Goal: Navigation & Orientation: Find specific page/section

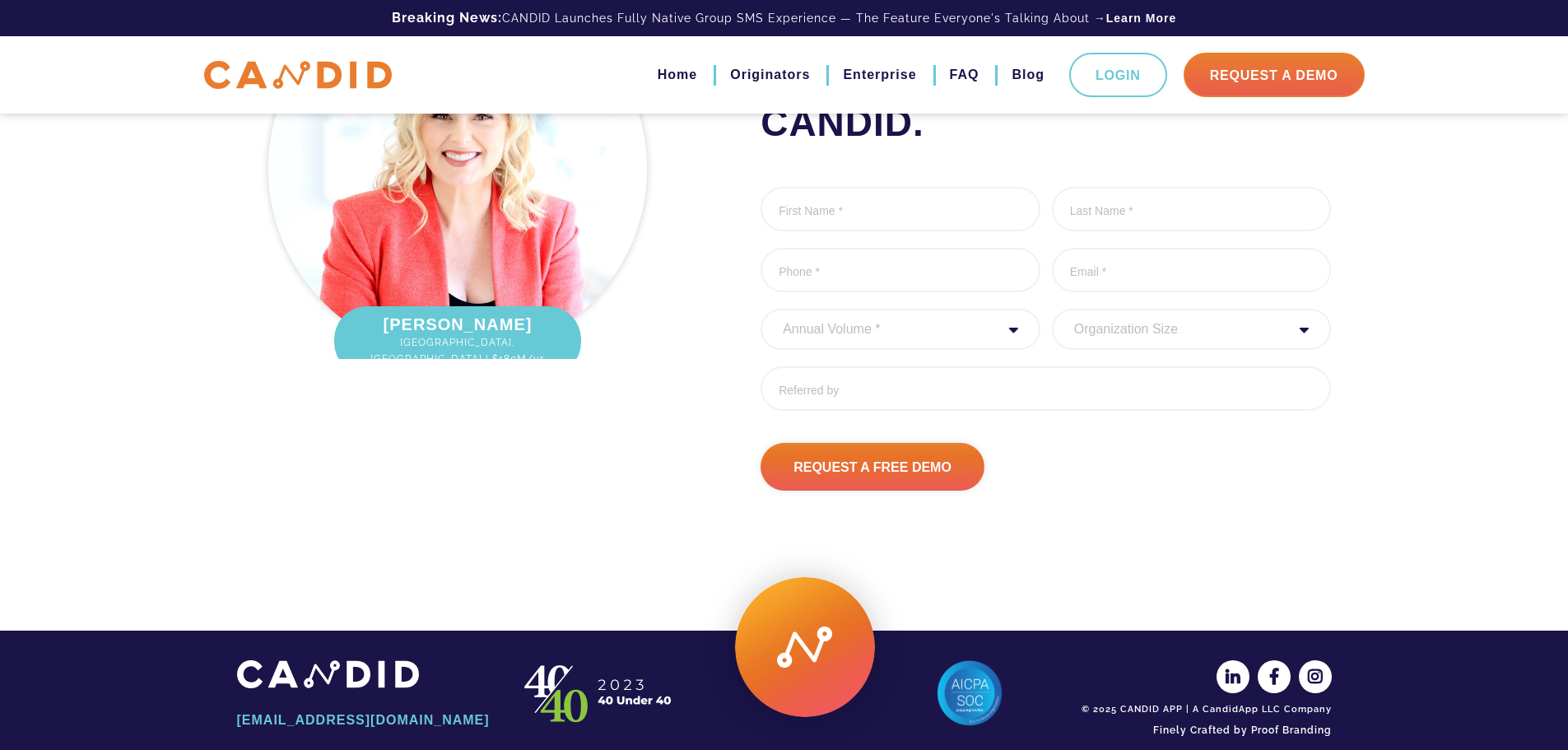
scroll to position [2205, 0]
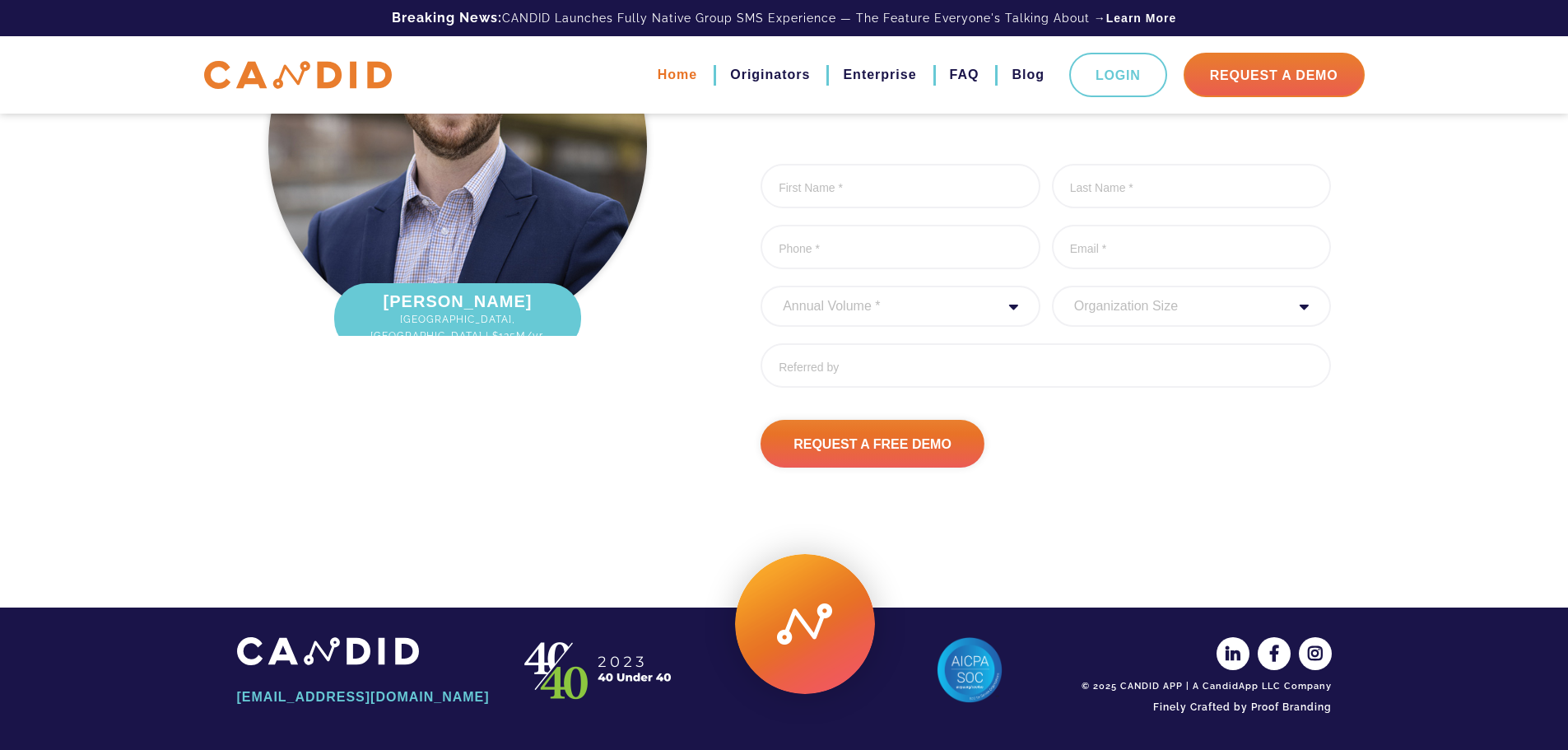
click at [675, 76] on link "Home" at bounding box center [677, 74] width 40 height 28
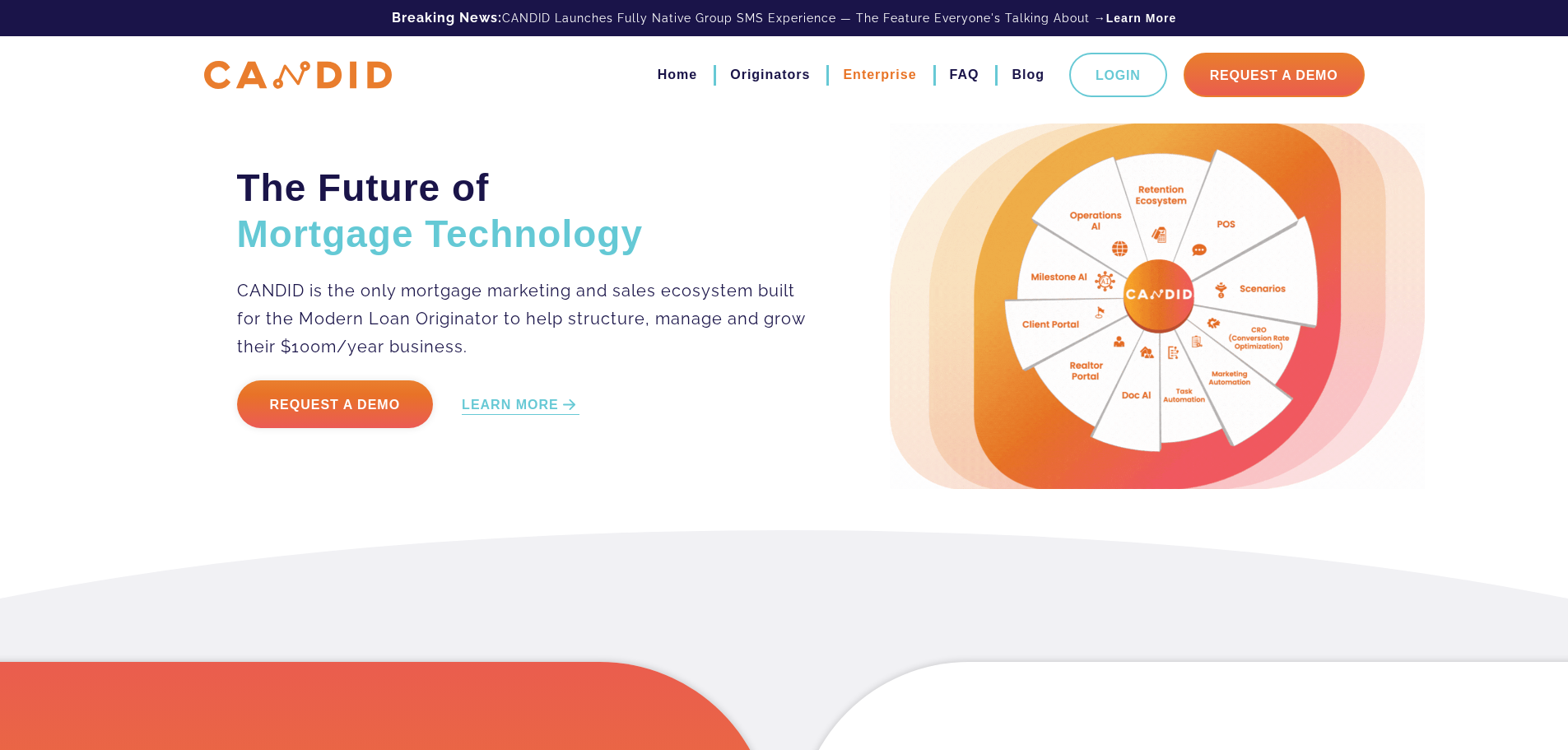
click at [858, 74] on link "Enterprise" at bounding box center [879, 74] width 74 height 28
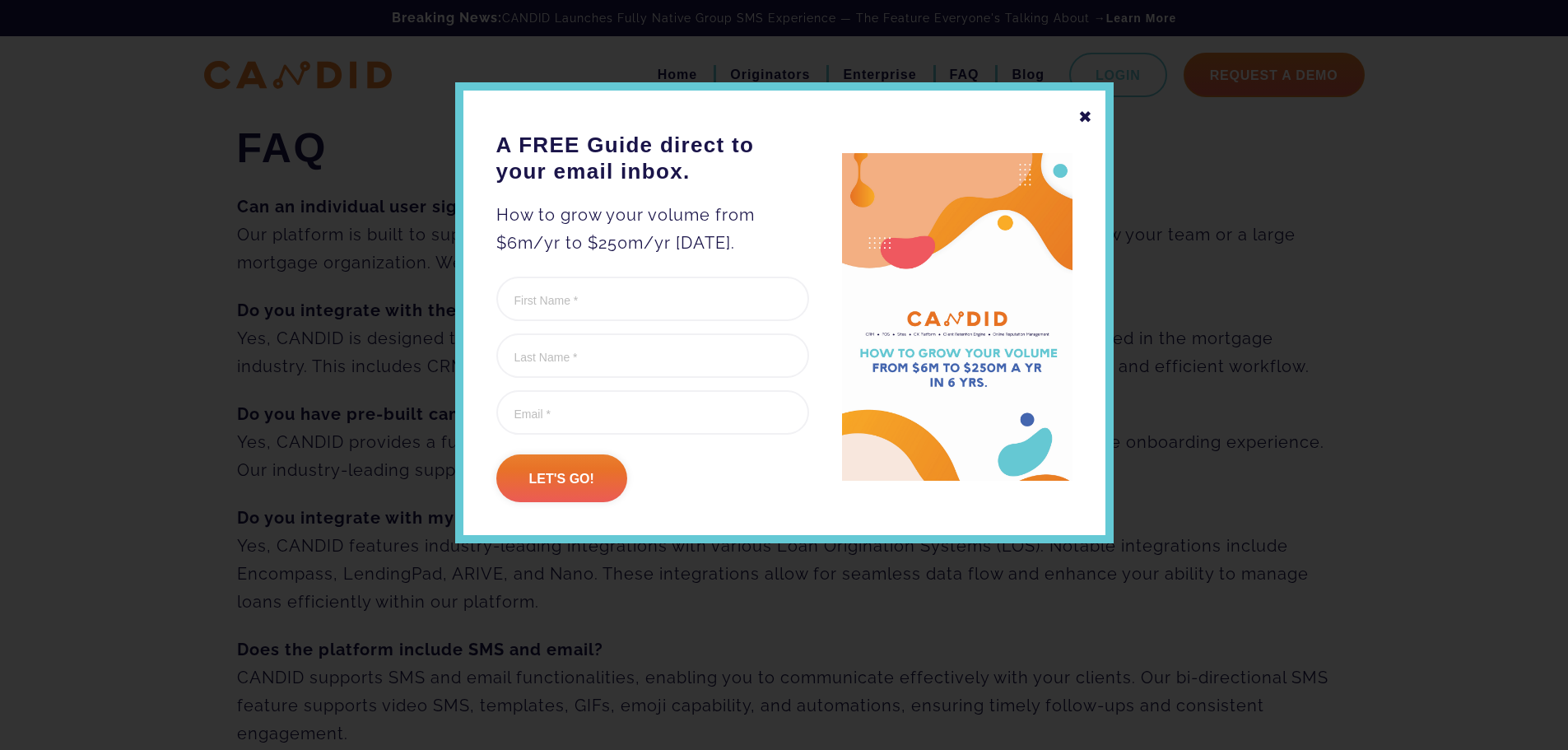
click at [1085, 122] on div "✖" at bounding box center [1085, 117] width 15 height 28
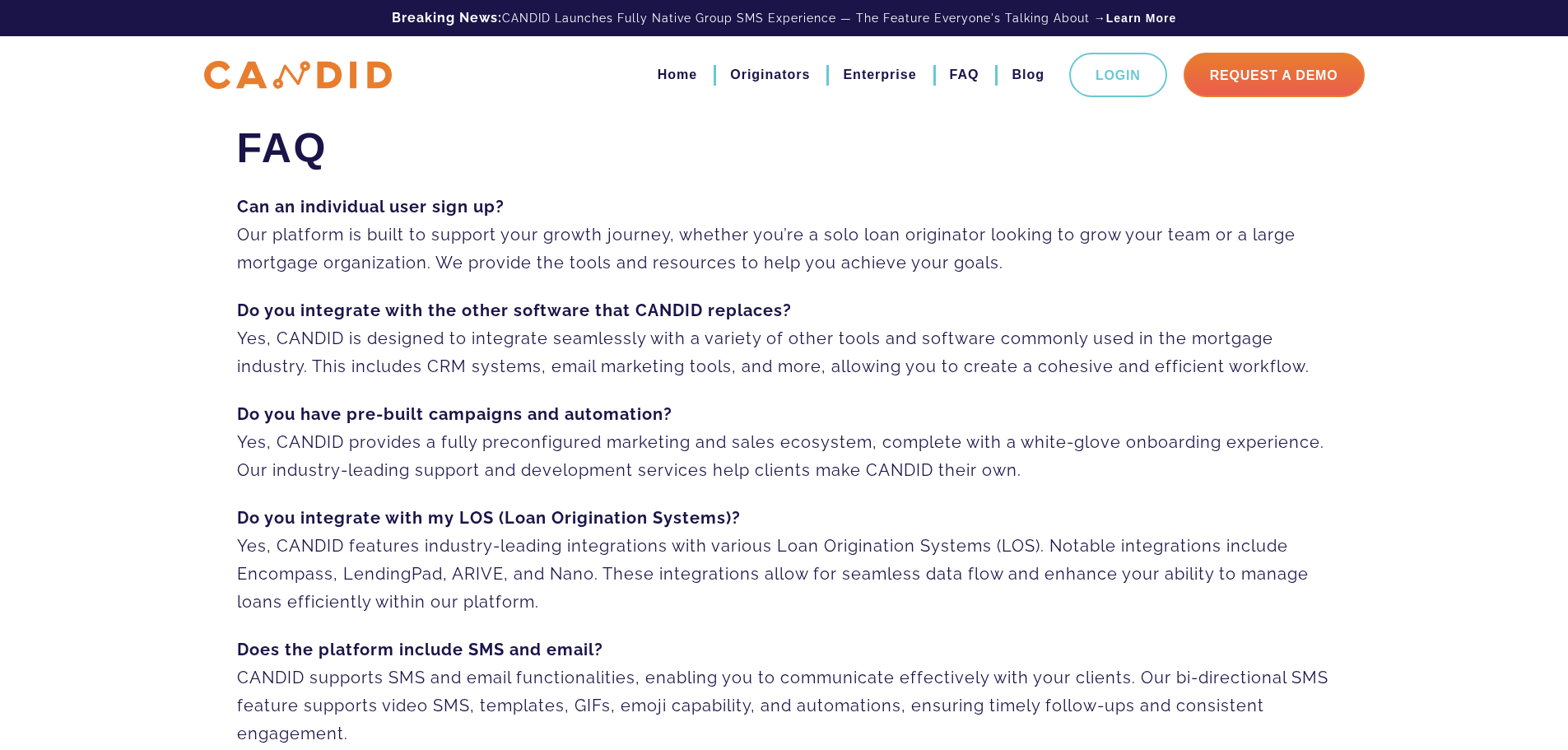
click at [306, 74] on img at bounding box center [298, 75] width 188 height 29
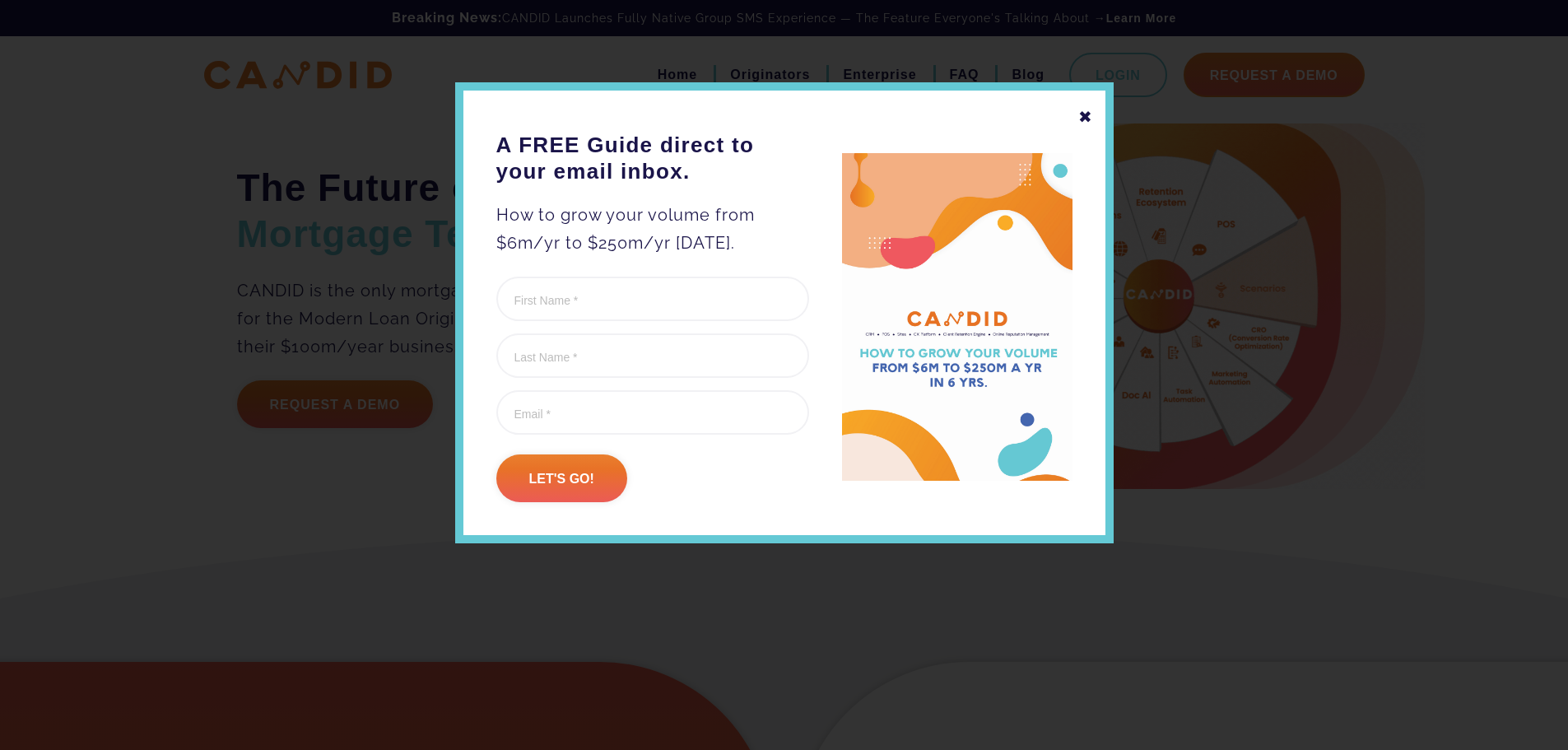
click at [1082, 111] on div "✖" at bounding box center [1085, 117] width 15 height 28
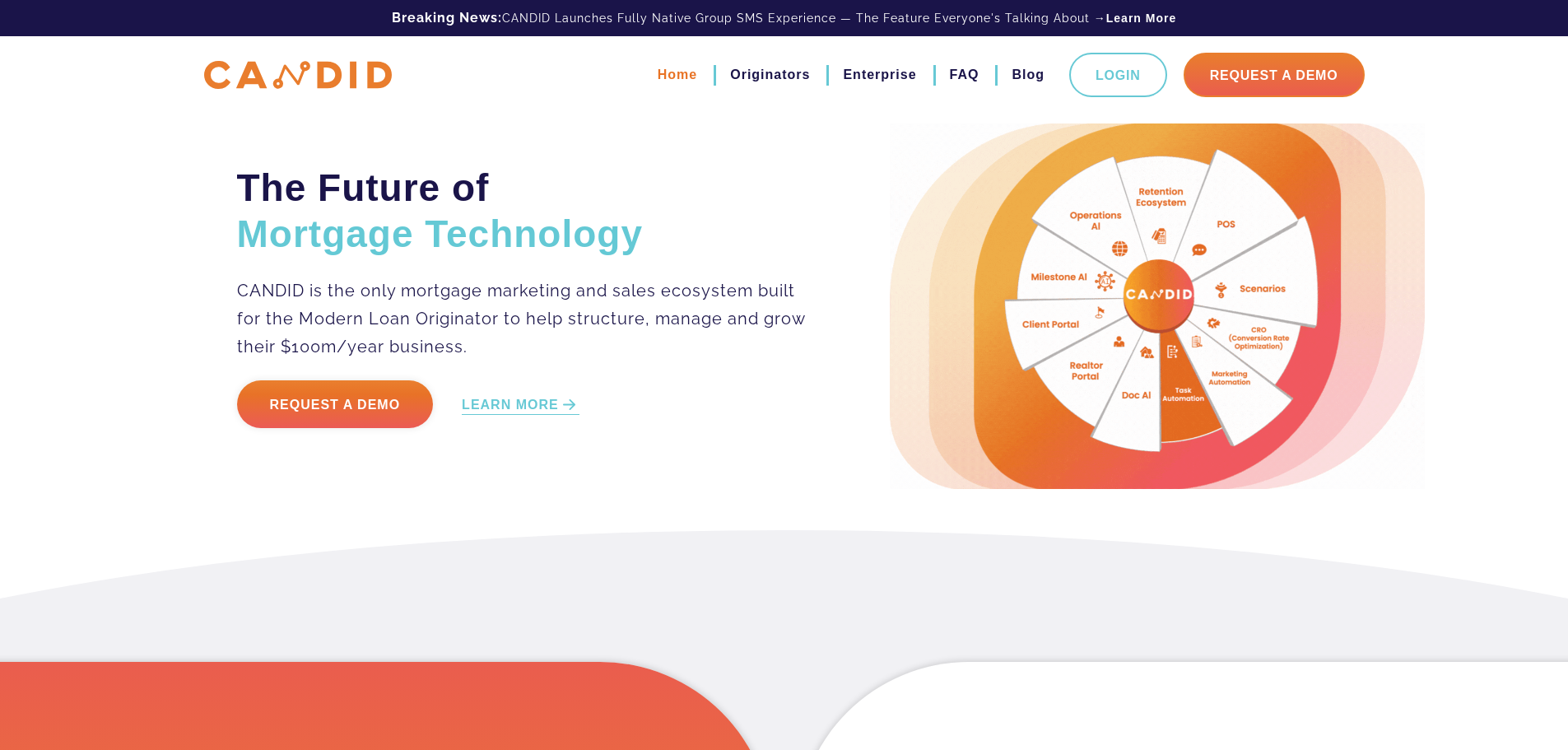
click at [682, 63] on link "Home" at bounding box center [677, 74] width 40 height 28
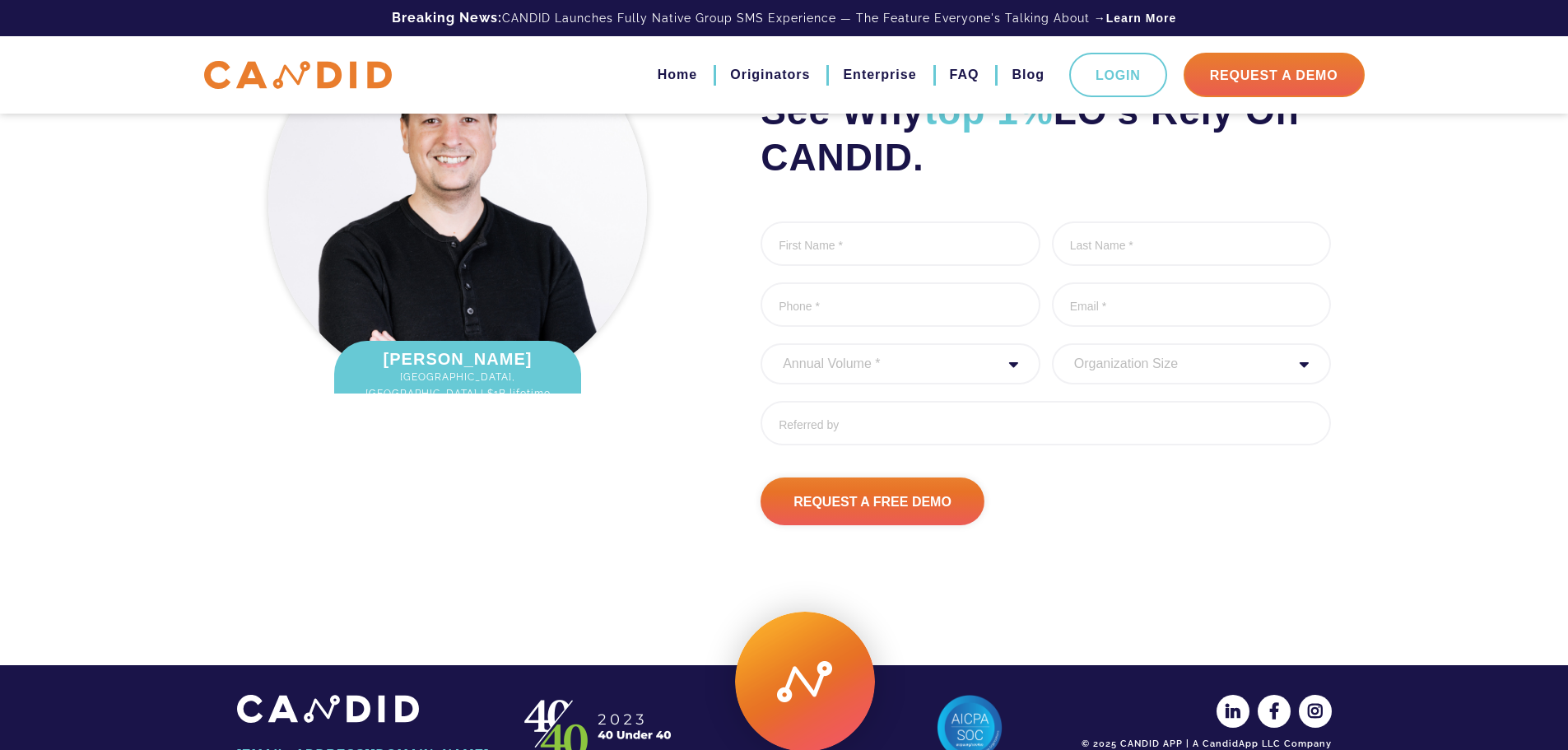
scroll to position [2205, 0]
